Goal: Task Accomplishment & Management: Manage account settings

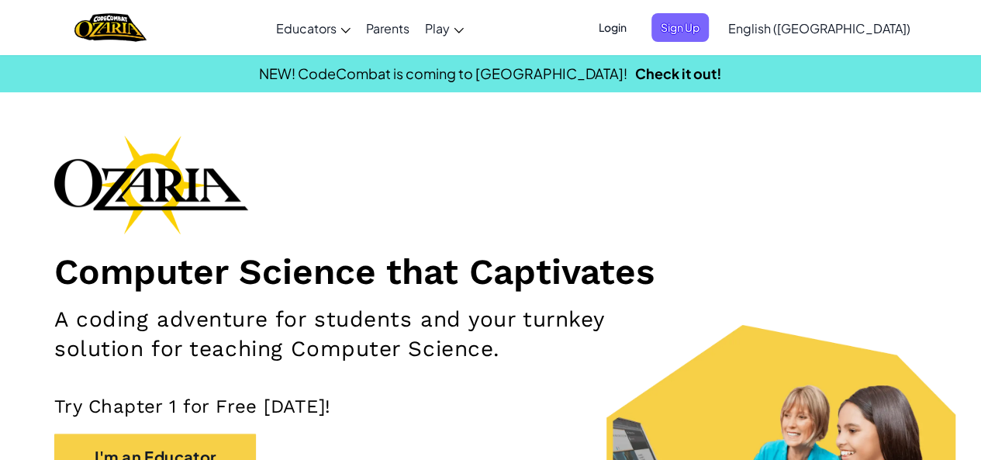
click at [636, 21] on span "Login" at bounding box center [612, 27] width 47 height 29
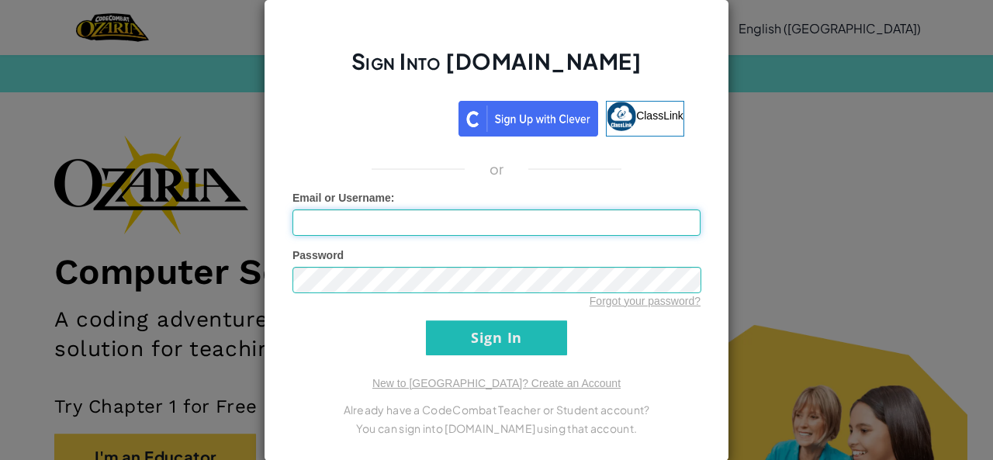
click at [375, 210] on input "Email or Username :" at bounding box center [496, 222] width 408 height 26
type input "[EMAIL_ADDRESS][DOMAIN_NAME]"
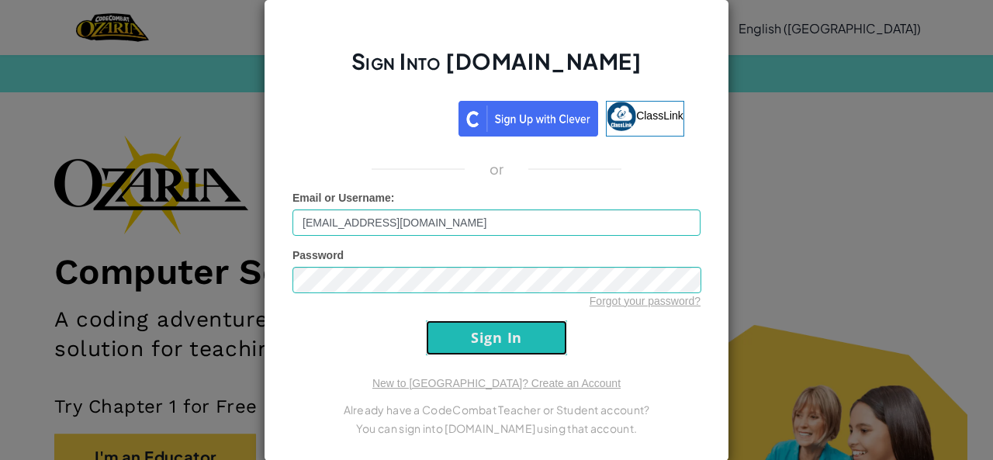
click at [463, 350] on input "Sign In" at bounding box center [496, 337] width 141 height 35
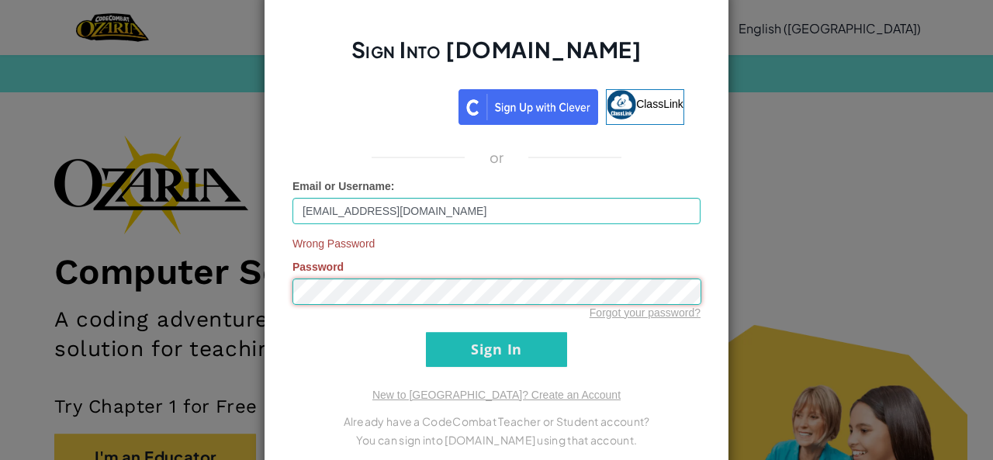
click at [279, 278] on div "Sign Into [DOMAIN_NAME] ClassLink or Email or Username : [EMAIL_ADDRESS][DOMAIN…" at bounding box center [496, 230] width 465 height 485
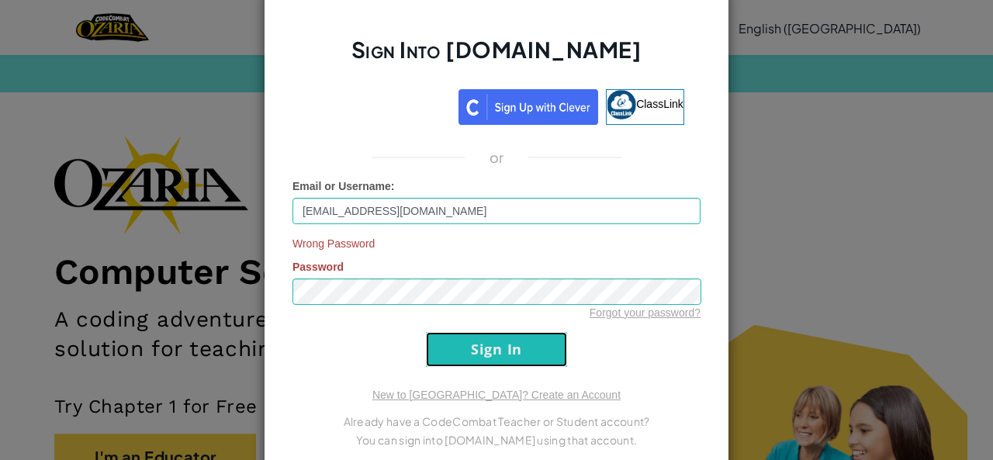
click at [427, 340] on input "Sign In" at bounding box center [496, 349] width 141 height 35
click at [429, 258] on div "Wrong Password Password Forgot your password?" at bounding box center [496, 278] width 408 height 85
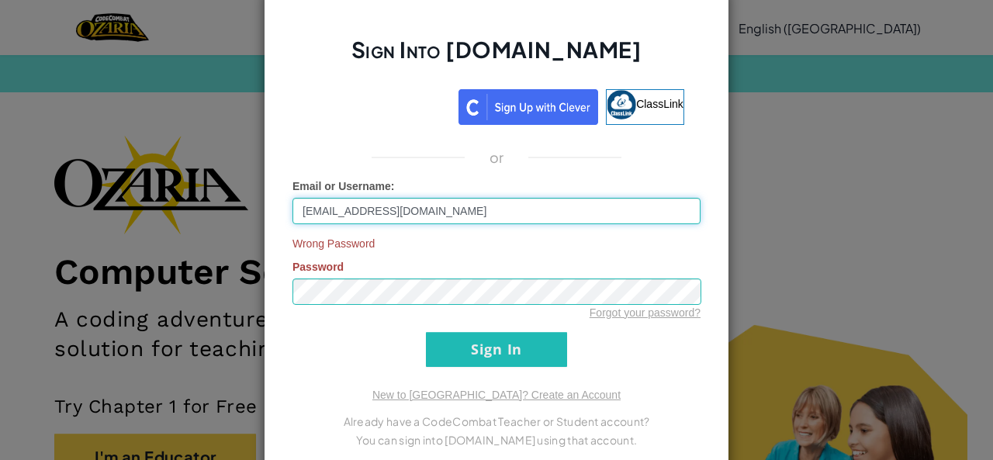
drag, startPoint x: 416, startPoint y: 214, endPoint x: 290, endPoint y: 212, distance: 126.4
click at [292, 212] on input "[EMAIL_ADDRESS][DOMAIN_NAME]" at bounding box center [496, 211] width 408 height 26
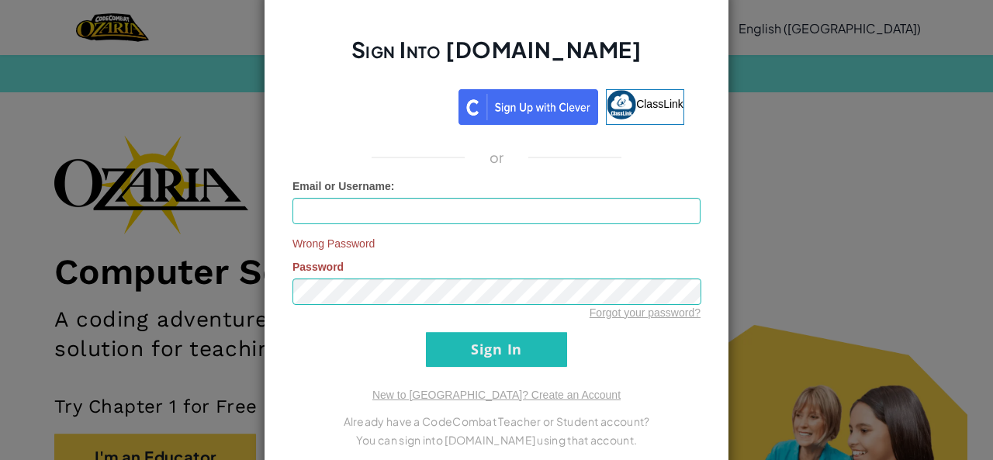
click at [386, 163] on div "or" at bounding box center [496, 157] width 431 height 19
click at [367, 206] on input "Email or Username :" at bounding box center [496, 211] width 408 height 26
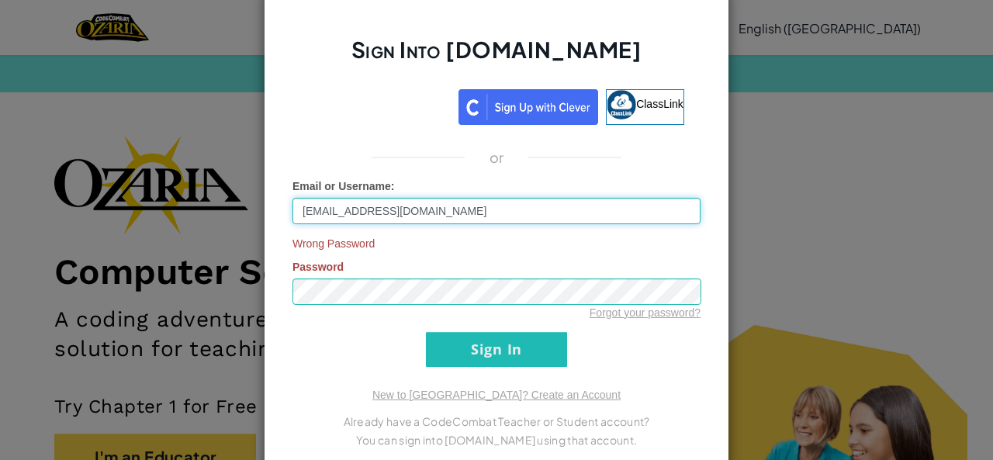
type input "[EMAIL_ADDRESS][DOMAIN_NAME]"
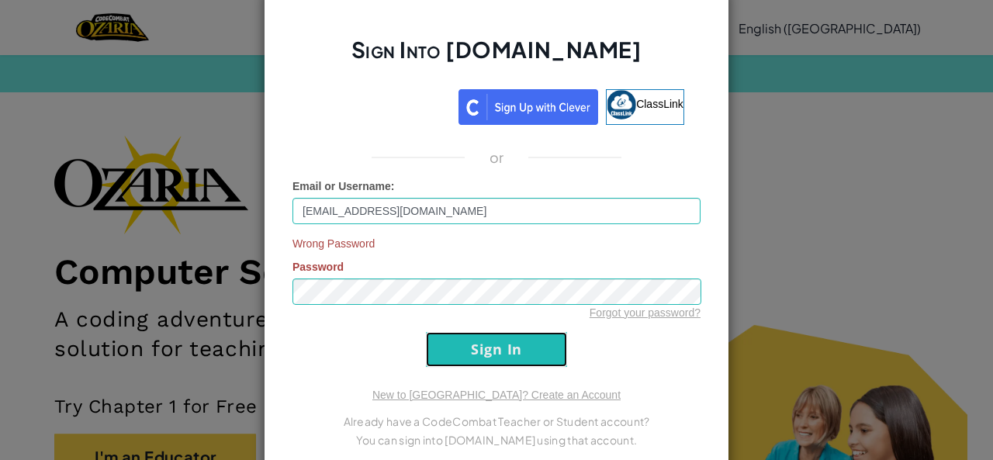
click at [428, 358] on input "Sign In" at bounding box center [496, 349] width 141 height 35
click at [443, 349] on input "Sign In" at bounding box center [496, 349] width 141 height 35
click at [804, 85] on div "Sign Into [DOMAIN_NAME] ClassLink or Email or Username : [EMAIL_ADDRESS][DOMAIN…" at bounding box center [496, 230] width 993 height 460
